Goal: Information Seeking & Learning: Learn about a topic

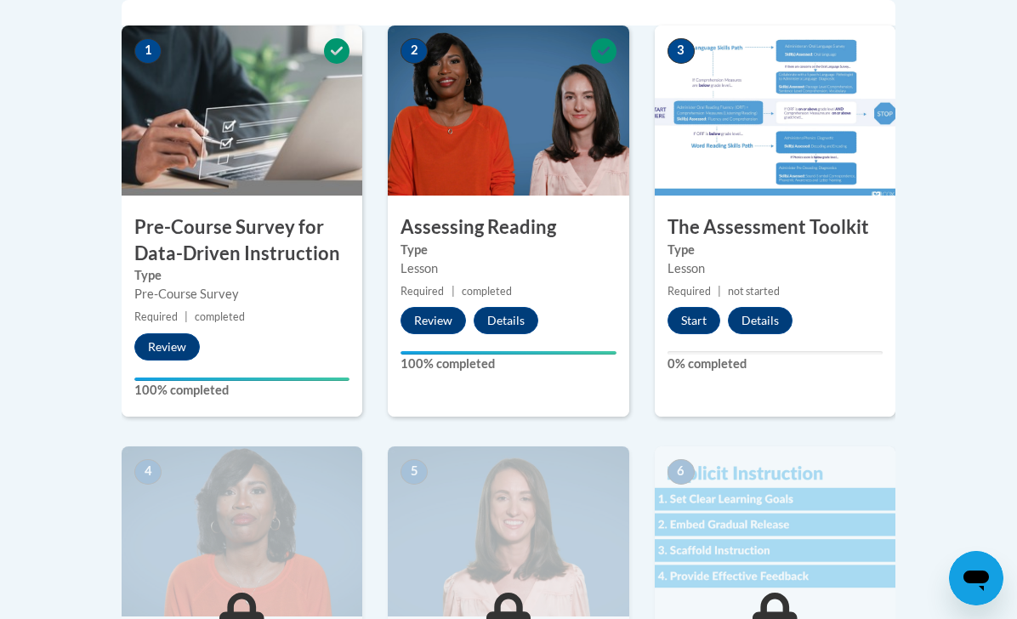
scroll to position [568, 0]
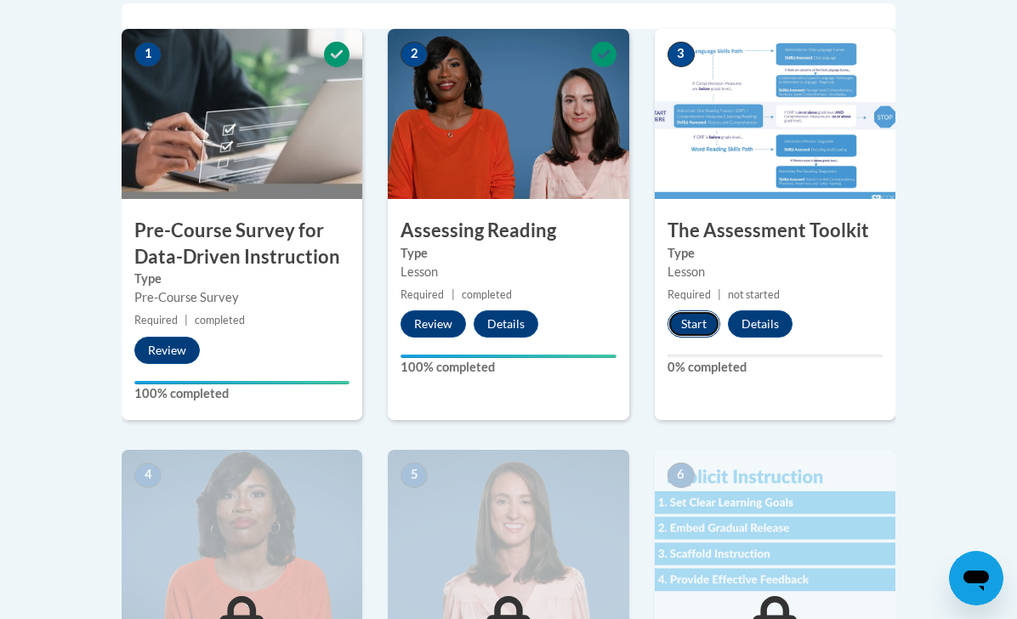
click at [677, 332] on button "Start" at bounding box center [693, 323] width 53 height 27
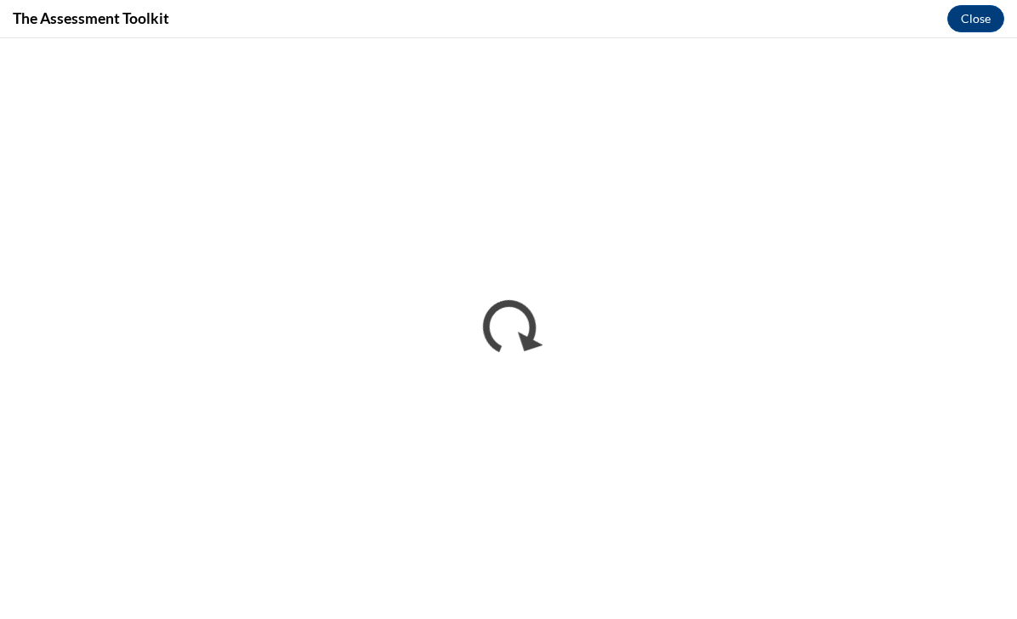
scroll to position [0, 0]
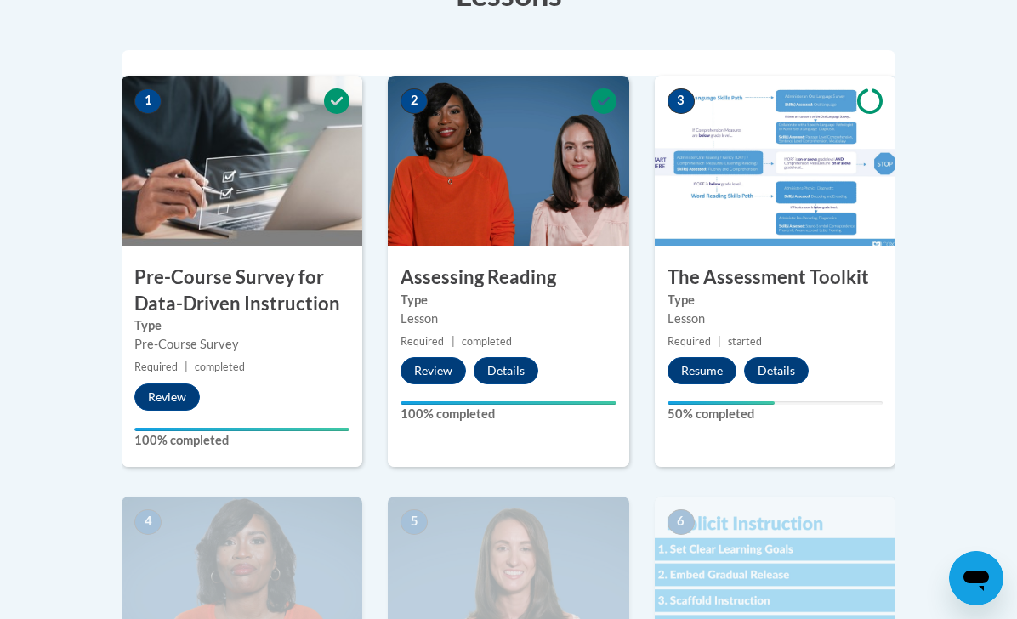
scroll to position [438, 0]
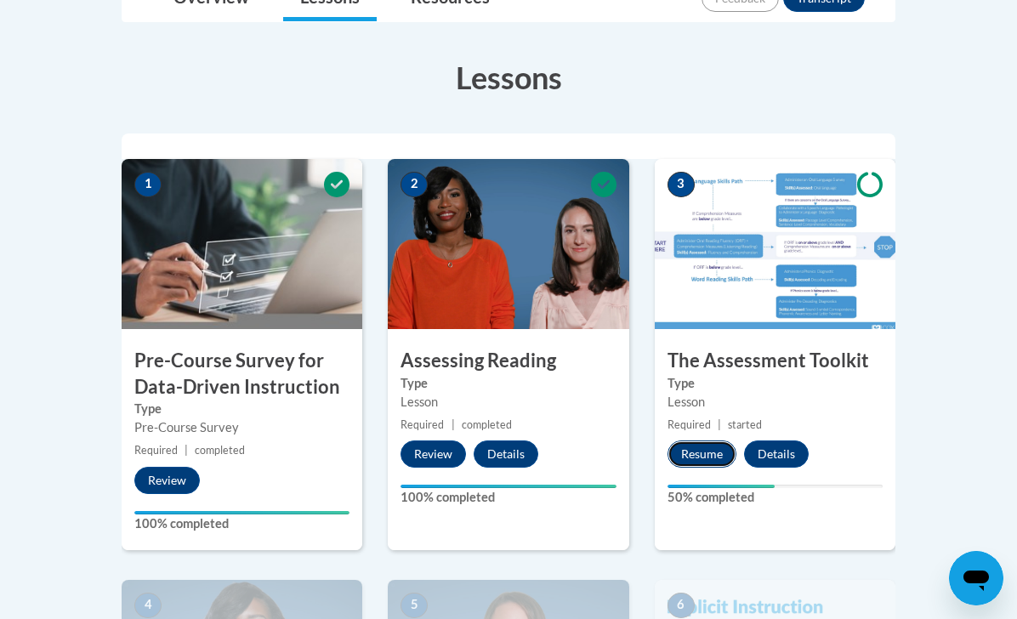
click at [700, 462] on button "Resume" at bounding box center [701, 453] width 69 height 27
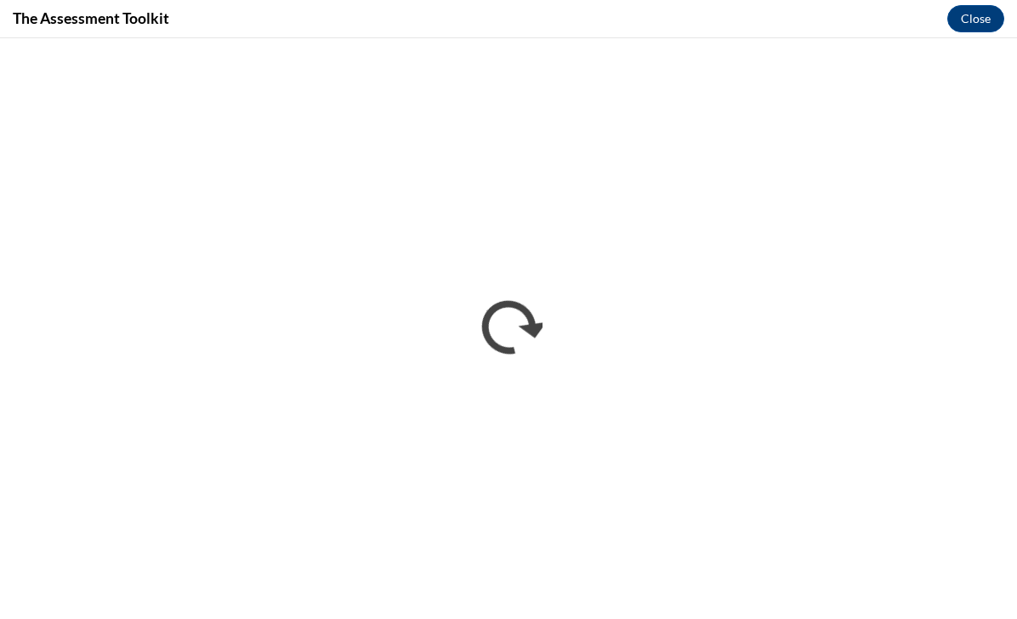
scroll to position [0, 0]
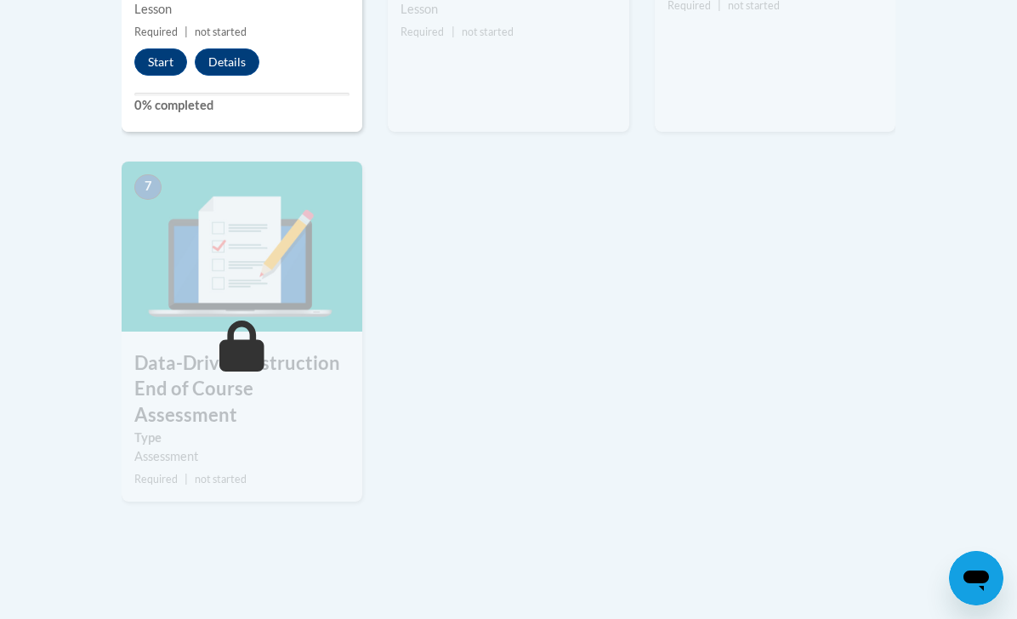
scroll to position [1287, 0]
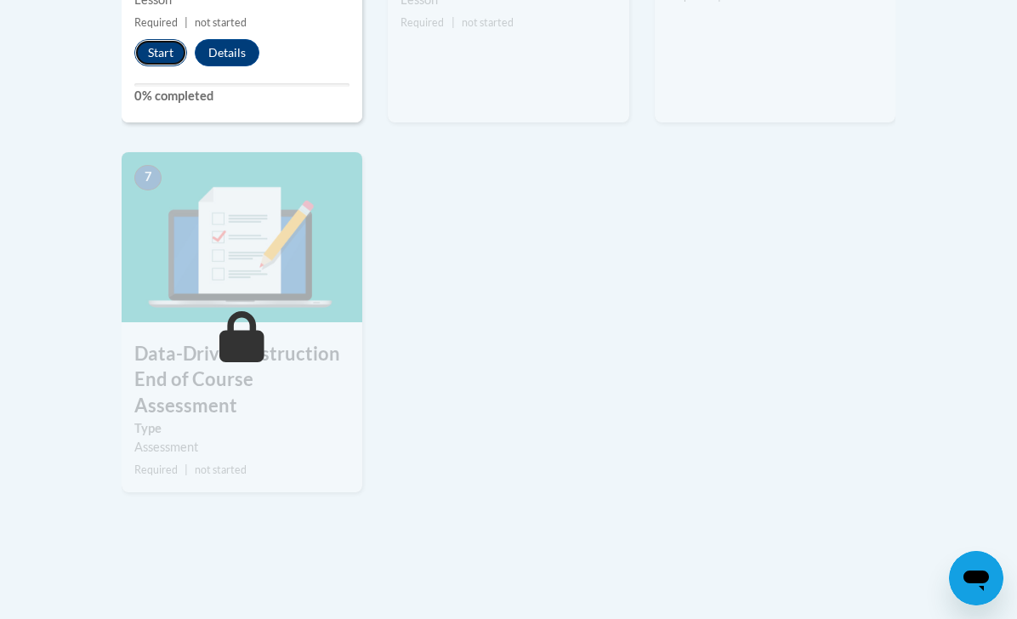
click at [151, 57] on button "Start" at bounding box center [160, 52] width 53 height 27
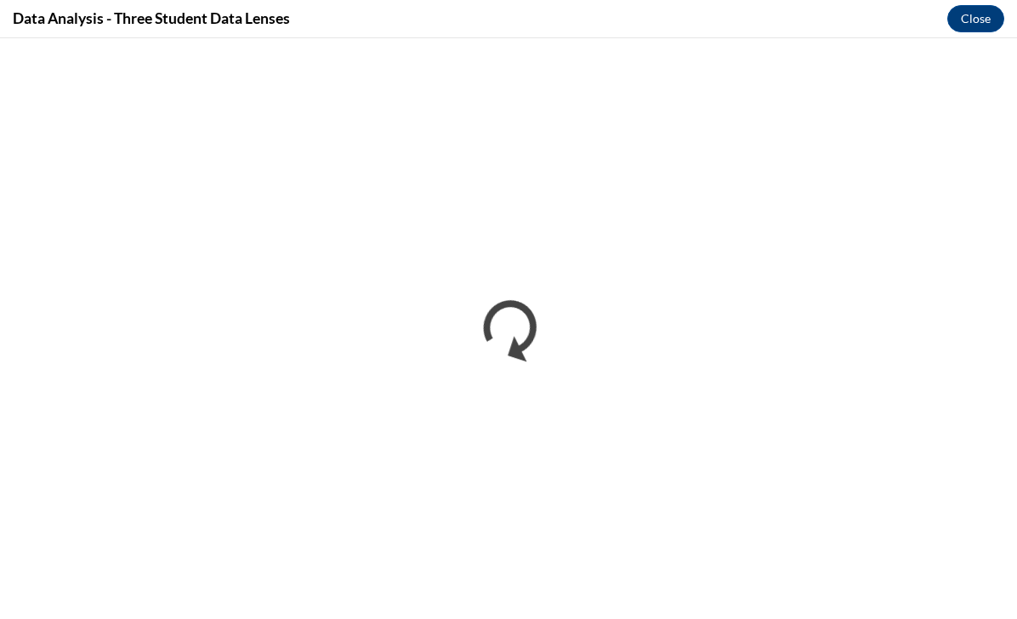
scroll to position [0, 0]
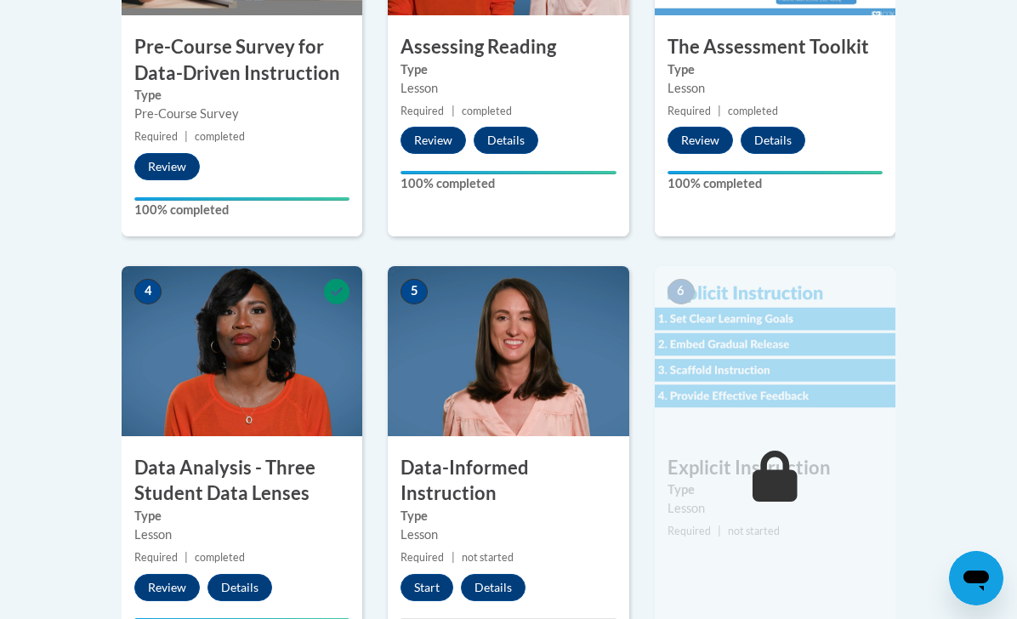
scroll to position [763, 0]
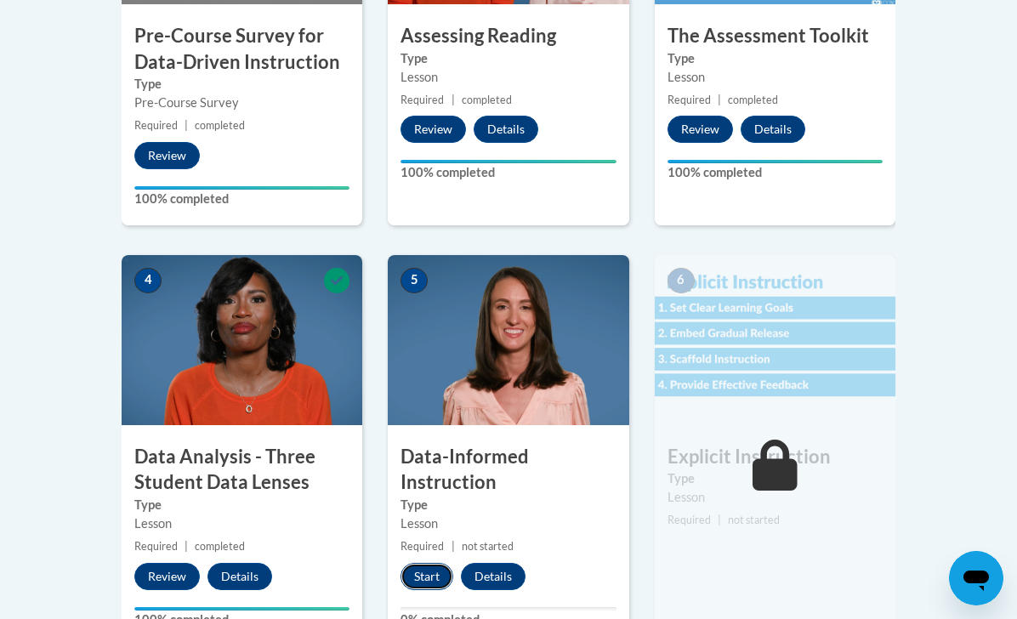
click at [430, 576] on button "Start" at bounding box center [426, 576] width 53 height 27
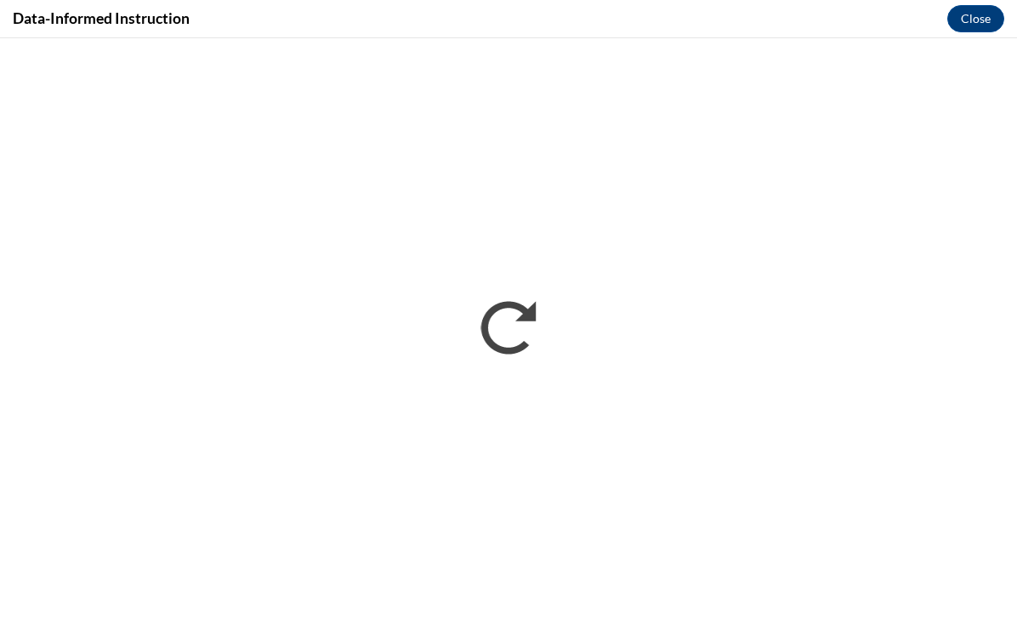
scroll to position [0, 0]
